Goal: Task Accomplishment & Management: Complete application form

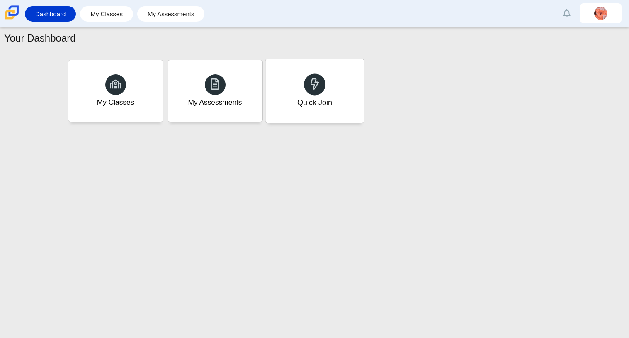
click at [300, 67] on div "Quick Join" at bounding box center [314, 91] width 98 height 64
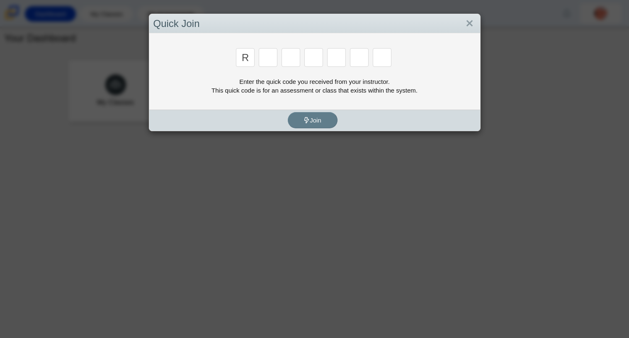
type input "r"
type input "c"
type input "g"
type input "2"
type input "9"
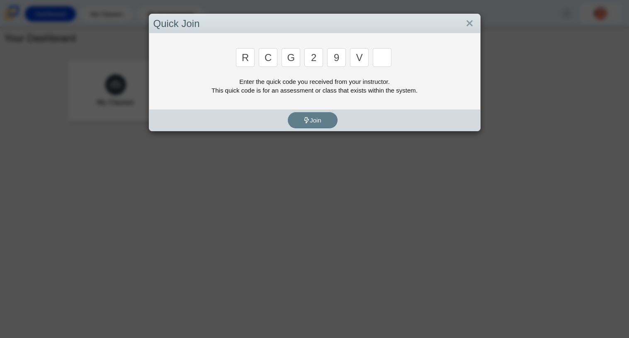
type input "v"
type input "u"
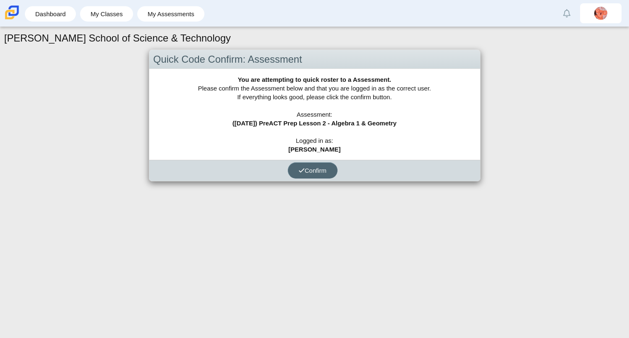
click at [313, 168] on span "Confirm" at bounding box center [313, 170] width 28 height 7
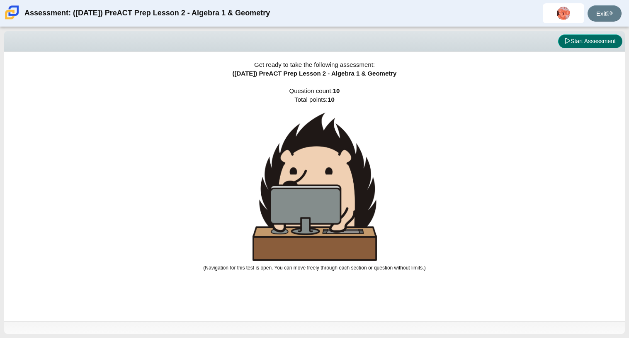
click at [584, 47] on button "Start Assessment" at bounding box center [590, 41] width 64 height 14
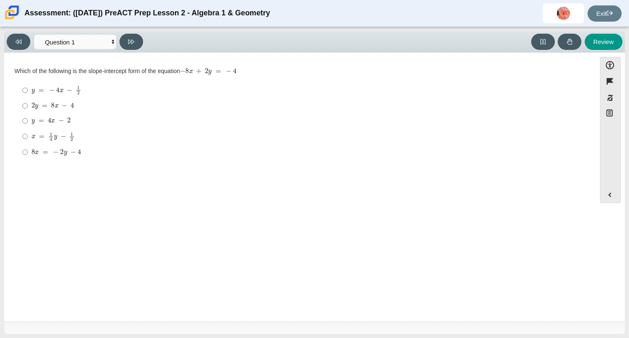
click at [584, 47] on div "Review" at bounding box center [384, 42] width 477 height 16
click at [569, 40] on icon at bounding box center [569, 42] width 5 height 6
click at [608, 78] on button "Flag item" at bounding box center [610, 81] width 21 height 16
click at [133, 39] on icon at bounding box center [131, 42] width 6 height 6
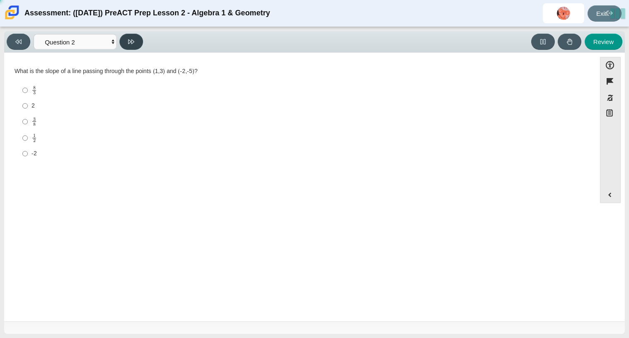
click at [133, 39] on icon at bounding box center [131, 42] width 6 height 6
click at [104, 46] on select "Questions Question 1 Question 2 Question 3 Question 4 Question 5 Question 6 Que…" at bounding box center [75, 41] width 83 height 15
click at [34, 34] on select "Questions Question 1 Question 2 Question 3 Question 4 Question 5 Question 6 Que…" at bounding box center [75, 41] width 83 height 15
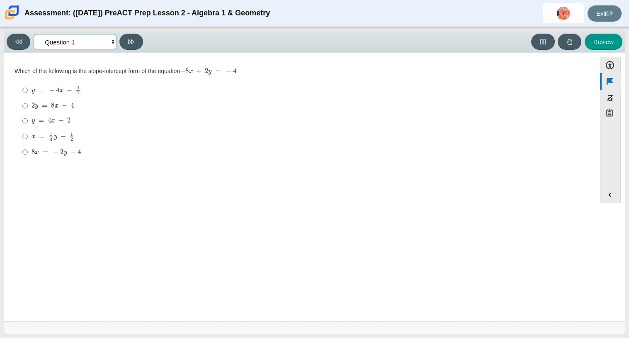
click at [95, 38] on select "Questions Question 1 Question 2 Question 3 Question 4 Question 5 Question 6 Que…" at bounding box center [75, 41] width 83 height 15
select select "96b71634-eacb-4f7e-8aef-411727d9bcba"
click at [34, 34] on select "Questions Question 1 Question 2 Question 3 Question 4 Question 5 Question 6 Que…" at bounding box center [75, 41] width 83 height 15
click at [75, 45] on select "Questions Question 1 Question 2 Question 3 Question 4 Question 5 Question 6 Que…" at bounding box center [75, 41] width 83 height 15
click at [165, 143] on label "2 2" at bounding box center [301, 149] width 568 height 15
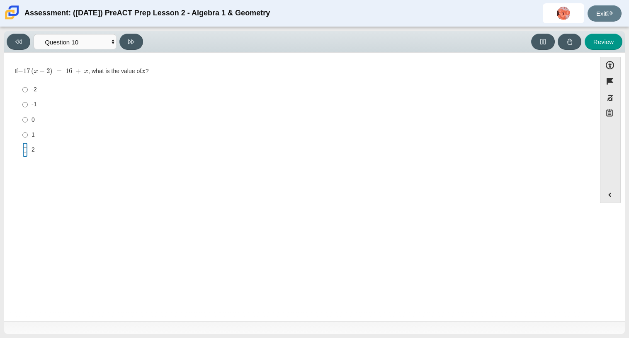
click at [28, 143] on input "2 2" at bounding box center [24, 149] width 5 height 15
radio input "true"
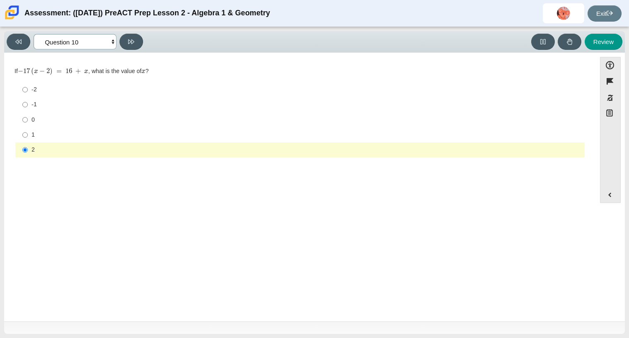
click at [90, 48] on select "Questions Question 1 Question 2 Question 3 Question 4 Question 5 Question 6 Que…" at bounding box center [75, 41] width 83 height 15
click at [34, 34] on select "Questions Question 1 Question 2 Question 3 Question 4 Question 5 Question 6 Que…" at bounding box center [75, 41] width 83 height 15
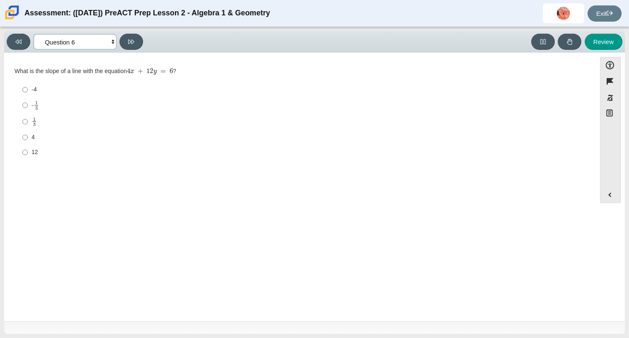
click at [94, 44] on select "Questions Question 1 Question 2 Question 3 Question 4 Question 5 Question 6 Que…" at bounding box center [75, 41] width 83 height 15
click at [34, 34] on select "Questions Question 1 Question 2 Question 3 Question 4 Question 5 Question 6 Que…" at bounding box center [75, 41] width 83 height 15
click at [85, 35] on select "Questions Question 1 Question 2 Question 3 Question 4 Question 5 Question 6 Que…" at bounding box center [75, 41] width 83 height 15
select select "bbf5d072-3e0b-44c4-9a12-6e7c9033f65b"
click at [34, 34] on select "Questions Question 1 Question 2 Question 3 Question 4 Question 5 Question 6 Que…" at bounding box center [75, 41] width 83 height 15
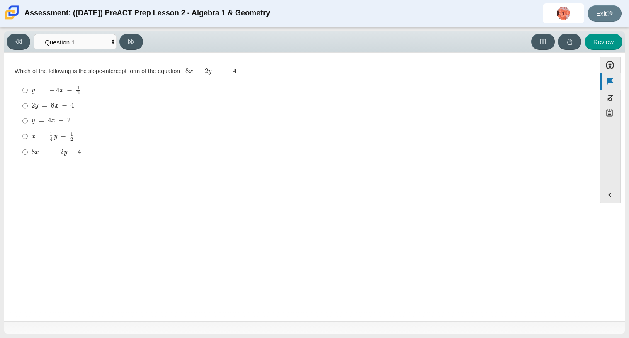
click at [85, 135] on div "x = 1 4 y − 1 2" at bounding box center [307, 136] width 550 height 9
click at [28, 135] on input "x = 1 4 y − 1 2 x = 1 4 y − 1 2" at bounding box center [24, 136] width 5 height 16
radio input "true"
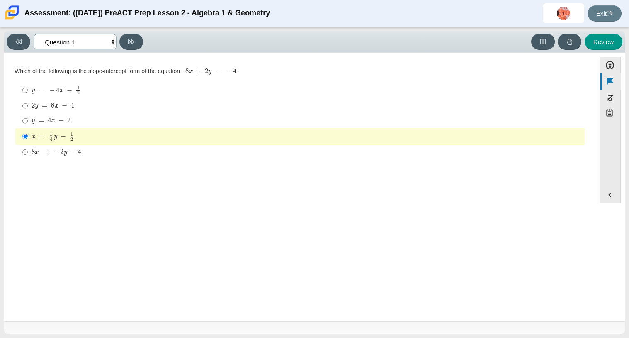
click at [84, 45] on select "Questions Question 1 Question 2 Question 3 Question 4 Question 5 Question 6 Que…" at bounding box center [75, 41] width 83 height 15
click at [628, 124] on div "Viewing Question 1 of 10 in Pacing Mode Questions Question 1 Question 2 Questio…" at bounding box center [314, 182] width 629 height 311
click at [91, 108] on div "2 y = 8 x − 4" at bounding box center [307, 106] width 550 height 8
click at [28, 108] on input "2 y = 8 x − 4 2 y = 8 x − 4" at bounding box center [24, 105] width 5 height 15
radio input "true"
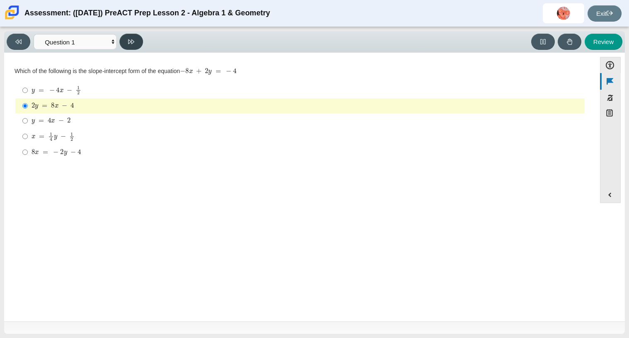
click at [139, 41] on button at bounding box center [131, 42] width 24 height 16
select select "ed62e223-81bd-4cbf-ab48-ab975844bd1f"
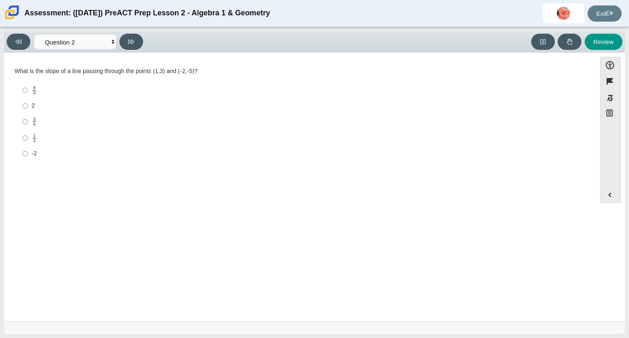
click at [46, 151] on div "-2" at bounding box center [307, 153] width 550 height 8
click at [28, 151] on input "-2 -2" at bounding box center [24, 153] width 5 height 15
radio input "true"
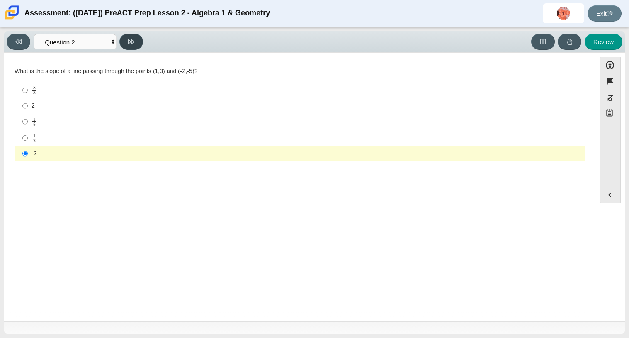
click at [133, 47] on button at bounding box center [131, 42] width 24 height 16
select select "97f4f5fa-a52e-4fed-af51-565bfcdf47cb"
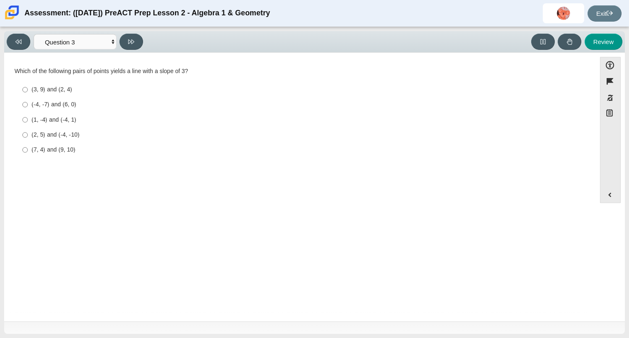
click at [107, 115] on label "(1, -4) and (-4, 1) (1, -4) and (-4, 1)" at bounding box center [301, 119] width 568 height 15
click at [28, 115] on input "(1, -4) and (-4, 1) (1, -4) and (-4, 1)" at bounding box center [24, 119] width 5 height 15
radio input "true"
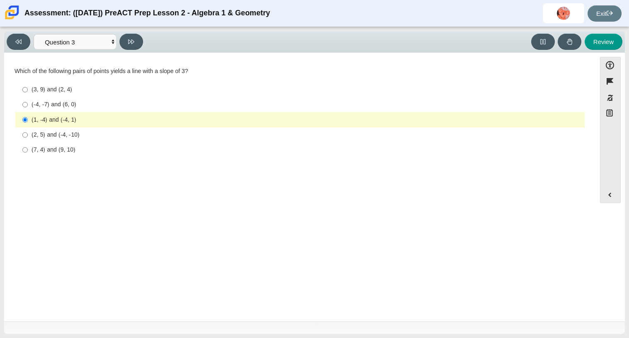
click at [92, 89] on div "(3, 9) and (2, 4)" at bounding box center [307, 89] width 550 height 8
click at [28, 89] on input "(3, 9) and (2, 4) (3, 9) and (2, 4)" at bounding box center [24, 89] width 5 height 15
radio input "true"
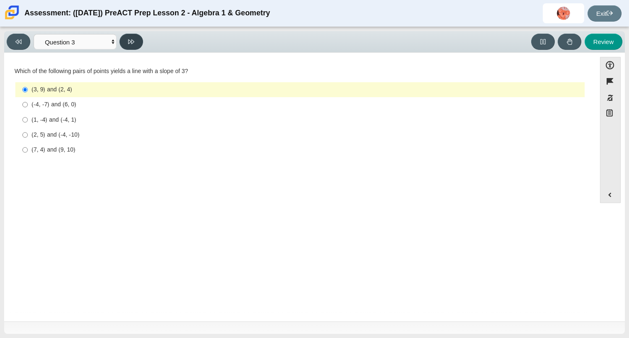
click at [127, 41] on button at bounding box center [131, 42] width 24 height 16
select select "89427bb7-e313-4f00-988f-8b8255897029"
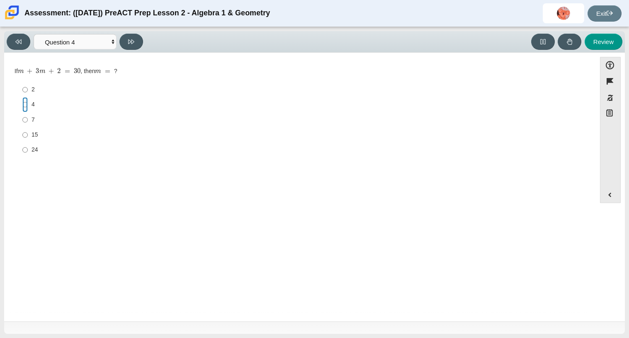
click at [25, 102] on input "4 4" at bounding box center [24, 104] width 5 height 15
radio input "true"
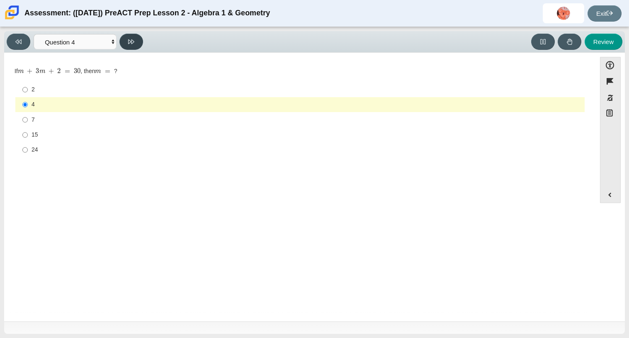
click at [126, 34] on button at bounding box center [131, 42] width 24 height 16
select select "489dcffd-4e6a-49cf-a9d6-ad1d4a911a4e"
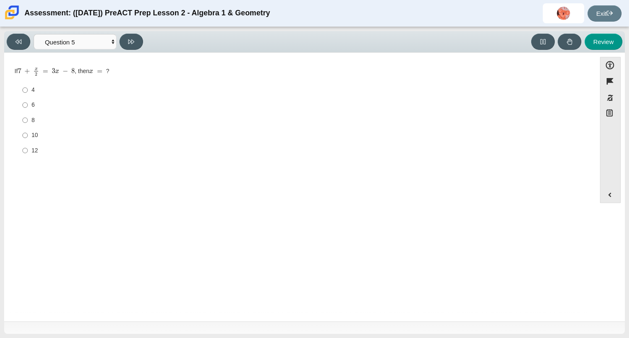
click at [37, 137] on div "10" at bounding box center [307, 135] width 550 height 8
click at [28, 137] on input "10 10" at bounding box center [24, 135] width 5 height 15
radio input "true"
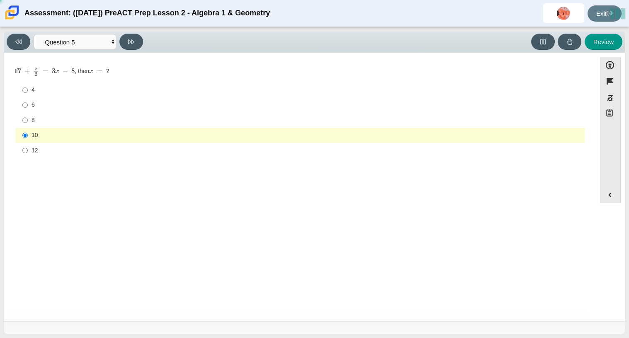
click at [144, 40] on div "Viewing Question 5 of 10 in Pacing Mode Questions Question 1 Question 2 Questio…" at bounding box center [77, 42] width 140 height 16
click at [137, 43] on button at bounding box center [131, 42] width 24 height 16
select select "210571de-36a6-4d8e-a361-ceff8ef801dc"
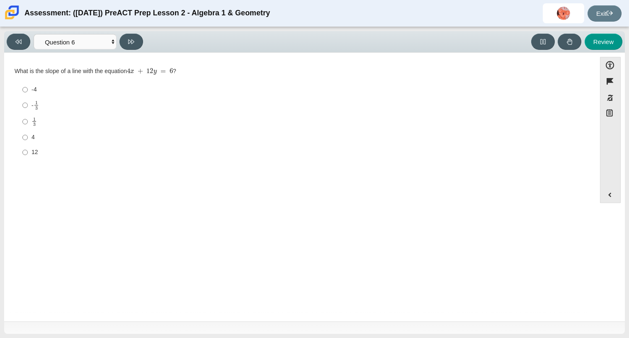
click at [59, 134] on div "4" at bounding box center [307, 137] width 550 height 8
click at [28, 134] on input "4 4" at bounding box center [24, 137] width 5 height 15
radio input "true"
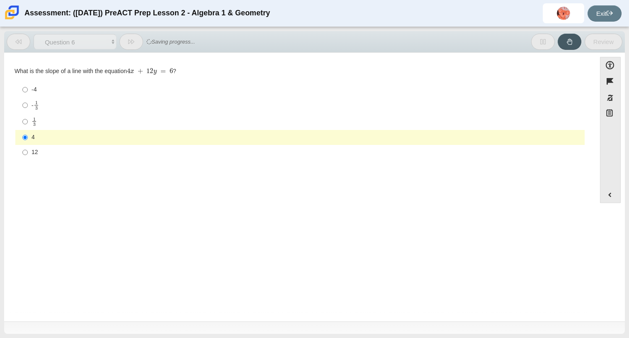
click at [72, 114] on label "1 3 1 third" at bounding box center [301, 121] width 568 height 16
click at [28, 114] on input "1 3 1 third" at bounding box center [24, 121] width 5 height 16
radio input "true"
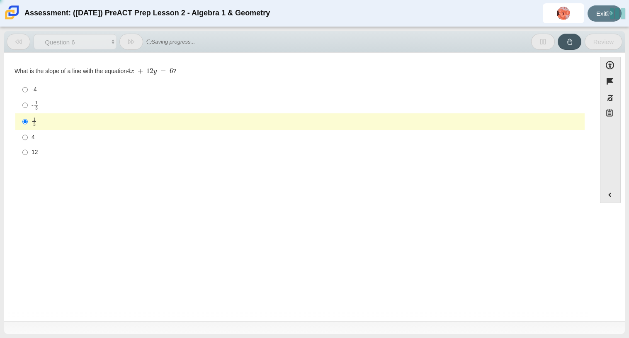
click at [47, 161] on div "Question What is the slope of a line with the equation 4 x + 12 y = 6 ? Respons…" at bounding box center [300, 115] width 584 height 100
click at [83, 100] on div "- 1 3" at bounding box center [307, 105] width 550 height 10
click at [28, 100] on input "- 1 3 -1 third" at bounding box center [24, 105] width 5 height 16
radio input "true"
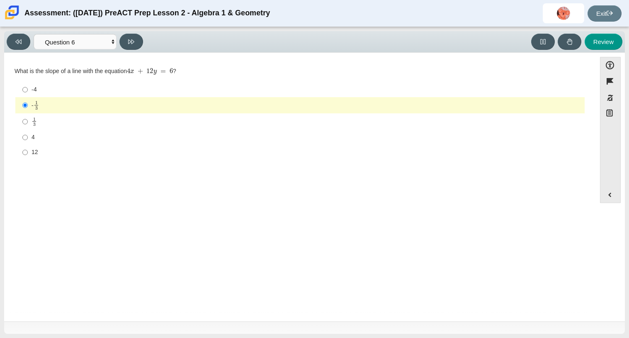
click at [86, 94] on label "-4 -4" at bounding box center [301, 89] width 568 height 15
click at [28, 94] on input "-4 -4" at bounding box center [24, 89] width 5 height 15
radio input "true"
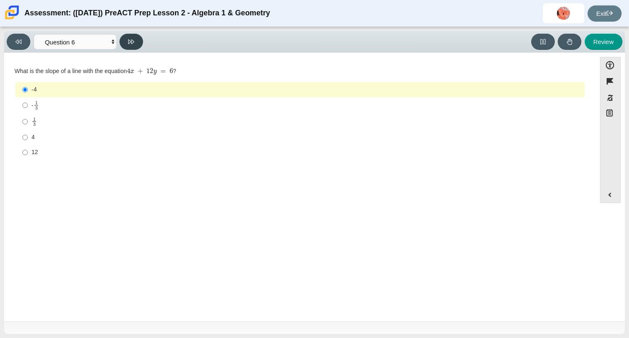
click at [134, 45] on button at bounding box center [131, 42] width 24 height 16
select select "ec95ace6-bebc-42b8-9428-40567494d4da"
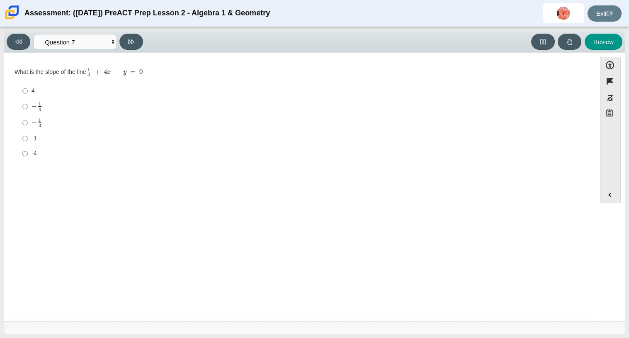
click at [56, 133] on label "-1 -1" at bounding box center [301, 138] width 568 height 15
click at [28, 133] on input "-1 -1" at bounding box center [24, 138] width 5 height 15
radio input "true"
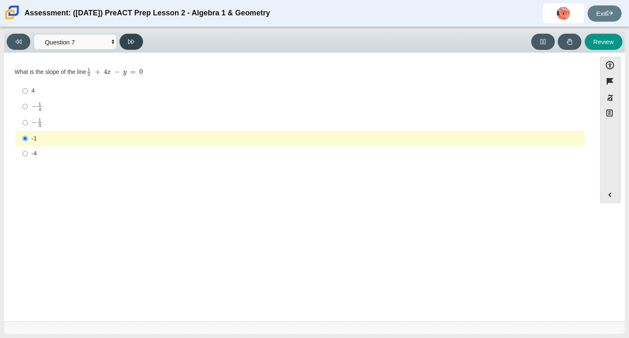
click at [136, 39] on button at bounding box center [131, 42] width 24 height 16
select select "ce81fe10-bf29-4b5e-8bd7-4f47f2fed4d8"
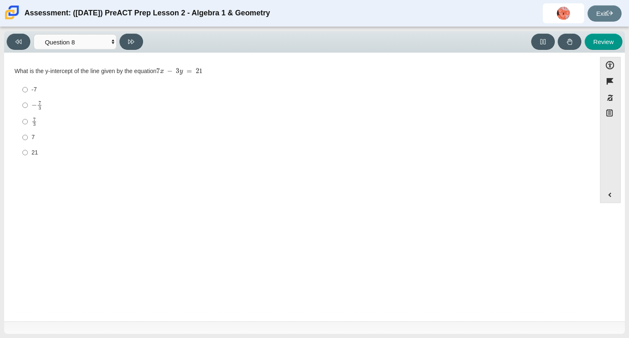
click at [65, 122] on div "7 3" at bounding box center [307, 122] width 550 height 10
click at [28, 122] on input "7 3 7 thirds" at bounding box center [24, 121] width 5 height 16
radio input "true"
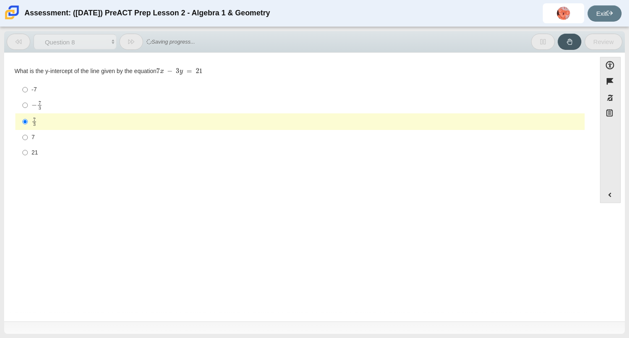
click at [100, 88] on div "-7" at bounding box center [307, 89] width 550 height 8
click at [28, 88] on input "-7 -7" at bounding box center [24, 89] width 5 height 15
radio input "true"
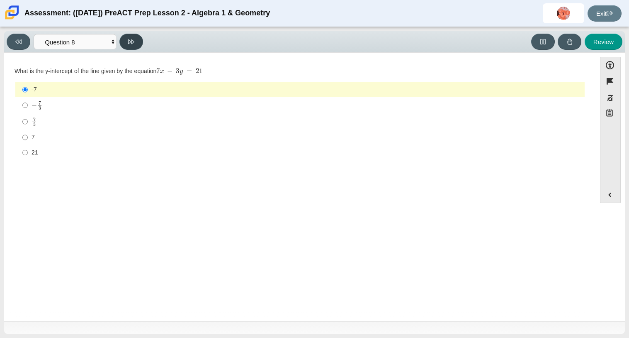
click at [132, 43] on icon at bounding box center [131, 41] width 6 height 5
select select "14773eaf-2ca1-47ae-afe7-a624a56f34b3"
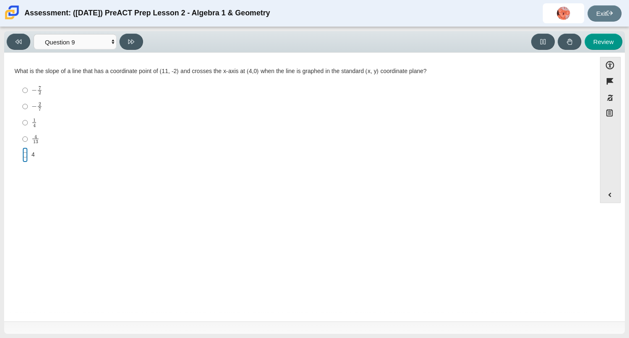
click at [27, 160] on input "4 4" at bounding box center [24, 154] width 5 height 15
radio input "true"
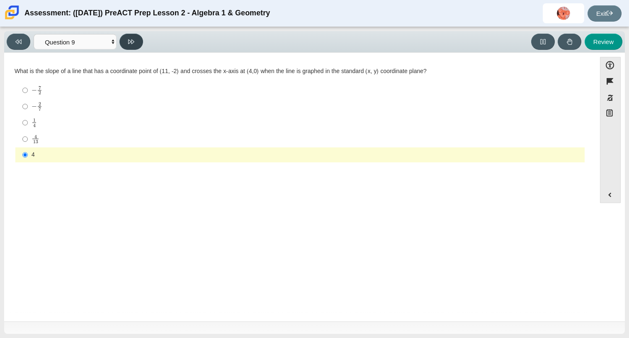
click at [127, 41] on button at bounding box center [131, 42] width 24 height 16
select select "96b71634-eacb-4f7e-8aef-411727d9bcba"
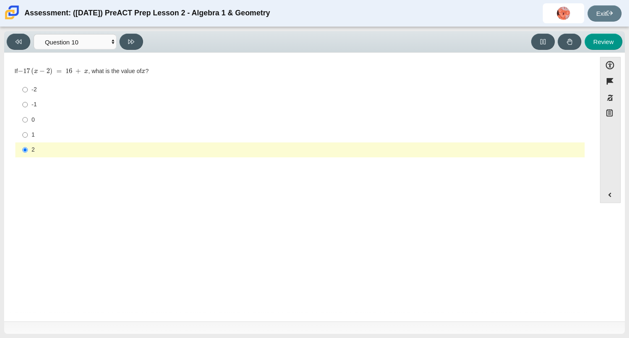
click at [51, 109] on label "-1 -1" at bounding box center [301, 104] width 568 height 15
click at [28, 109] on input "-1 -1" at bounding box center [24, 104] width 5 height 15
radio input "true"
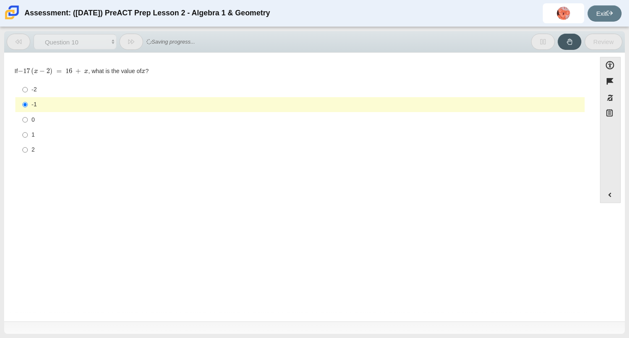
click at [47, 120] on div "0" at bounding box center [307, 120] width 550 height 8
click at [28, 120] on input "0 0" at bounding box center [24, 119] width 5 height 15
radio input "true"
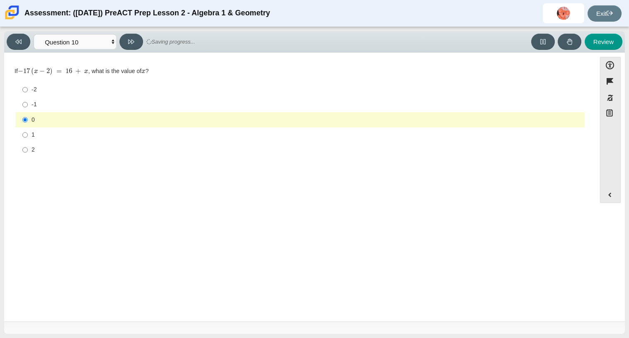
click at [54, 101] on div "-1" at bounding box center [307, 104] width 550 height 8
click at [28, 101] on input "-1 -1" at bounding box center [24, 104] width 5 height 15
radio input "true"
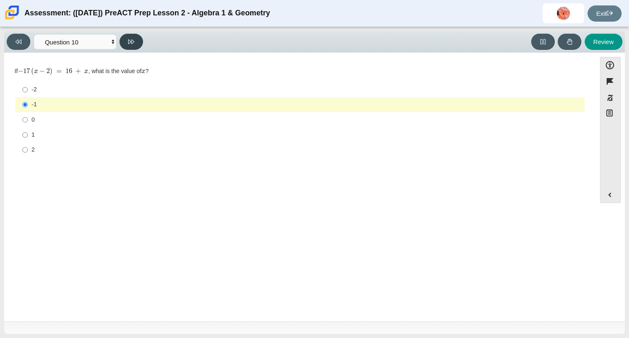
click at [129, 46] on button at bounding box center [131, 42] width 24 height 16
select select "review"
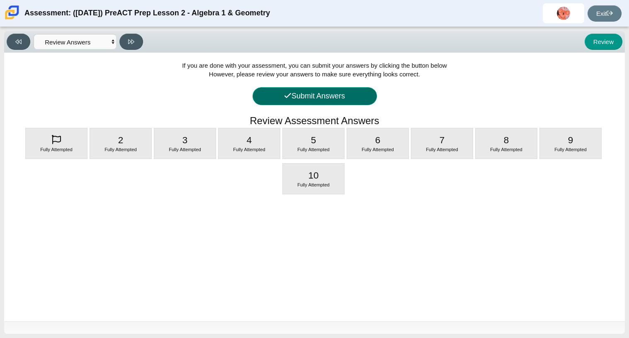
click at [361, 95] on button "Submit Answers" at bounding box center [315, 96] width 124 height 18
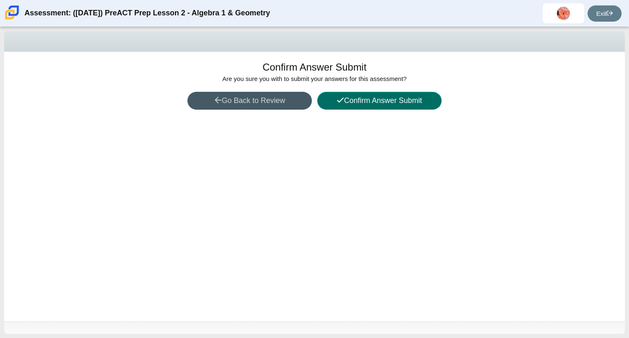
click at [351, 105] on button "Confirm Answer Submit" at bounding box center [379, 101] width 124 height 18
